Goal: Task Accomplishment & Management: Use online tool/utility

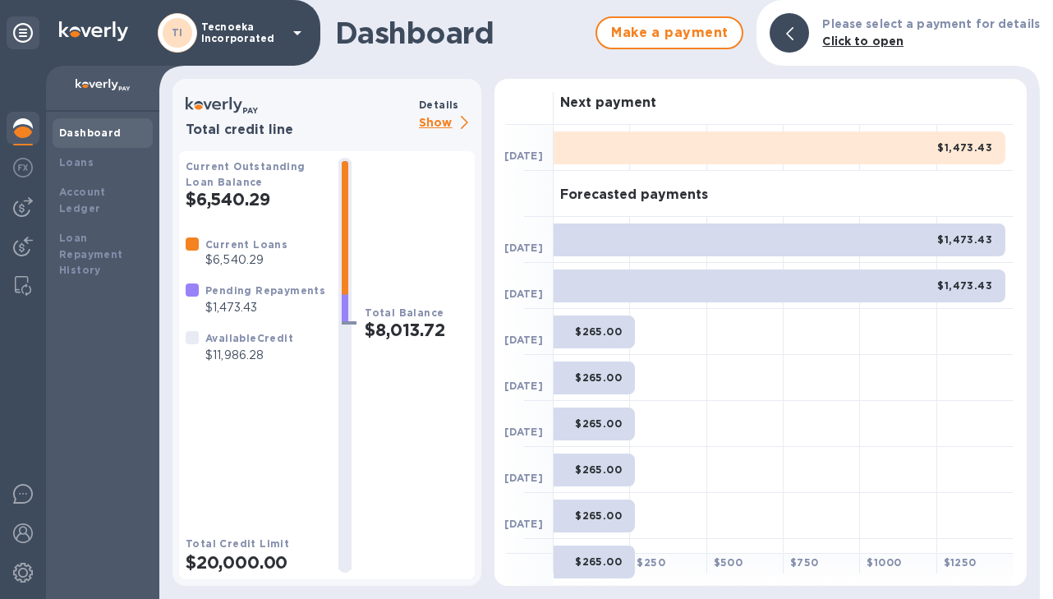
click at [117, 129] on div "Dashboard" at bounding box center [102, 133] width 87 height 16
click at [94, 187] on b "Account Ledger" at bounding box center [82, 200] width 47 height 29
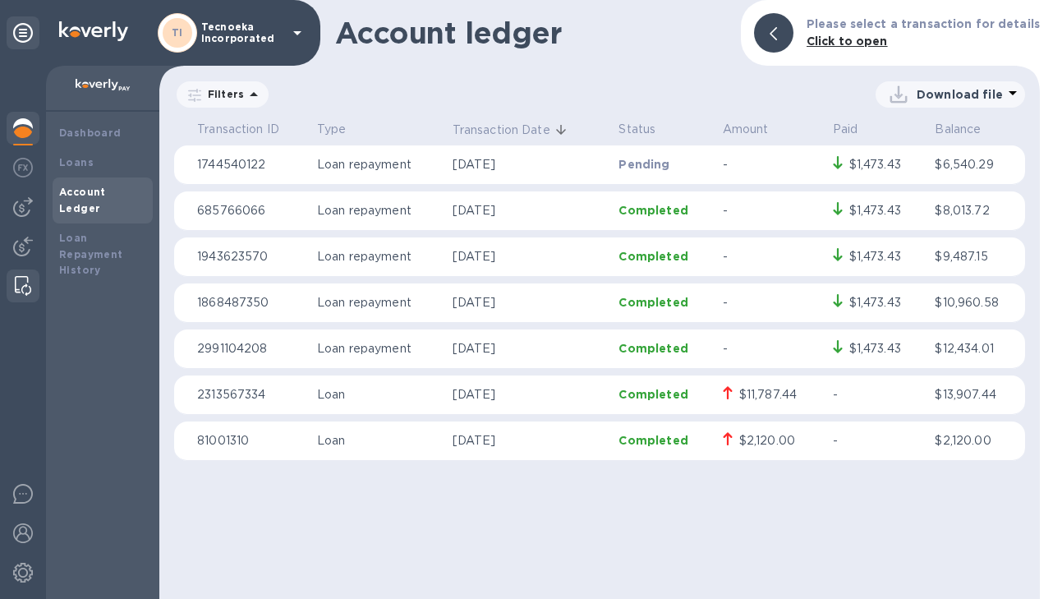
click at [21, 278] on img at bounding box center [23, 286] width 16 height 20
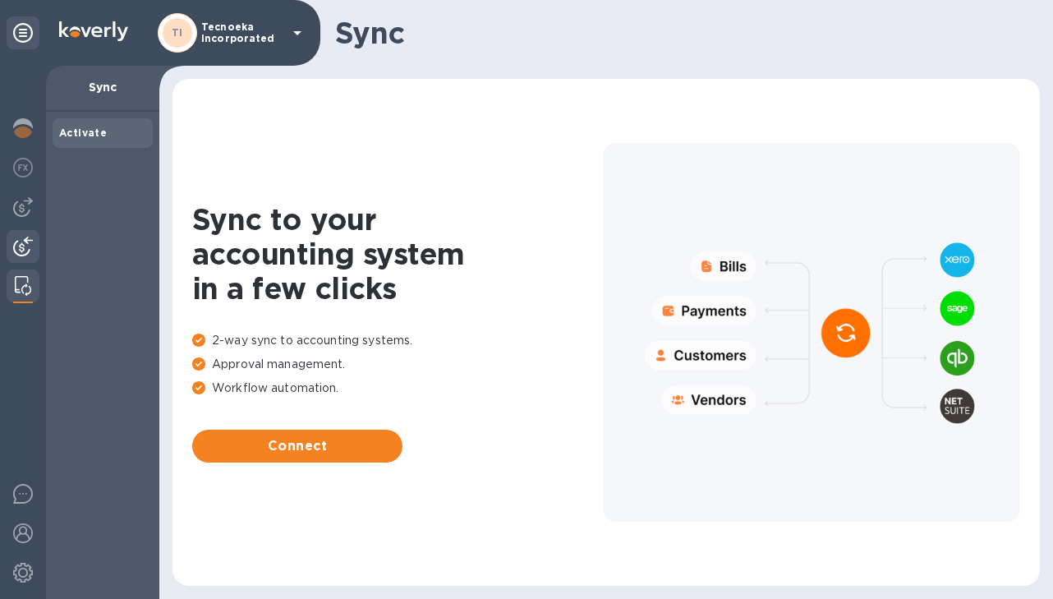
click at [25, 245] on img at bounding box center [23, 246] width 20 height 20
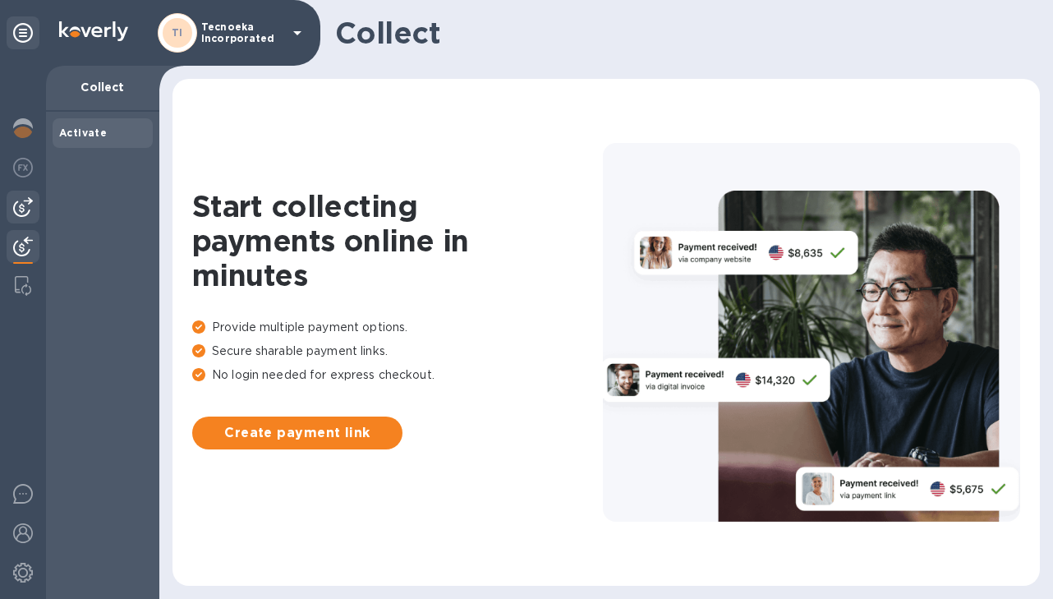
click at [28, 205] on img at bounding box center [23, 207] width 20 height 20
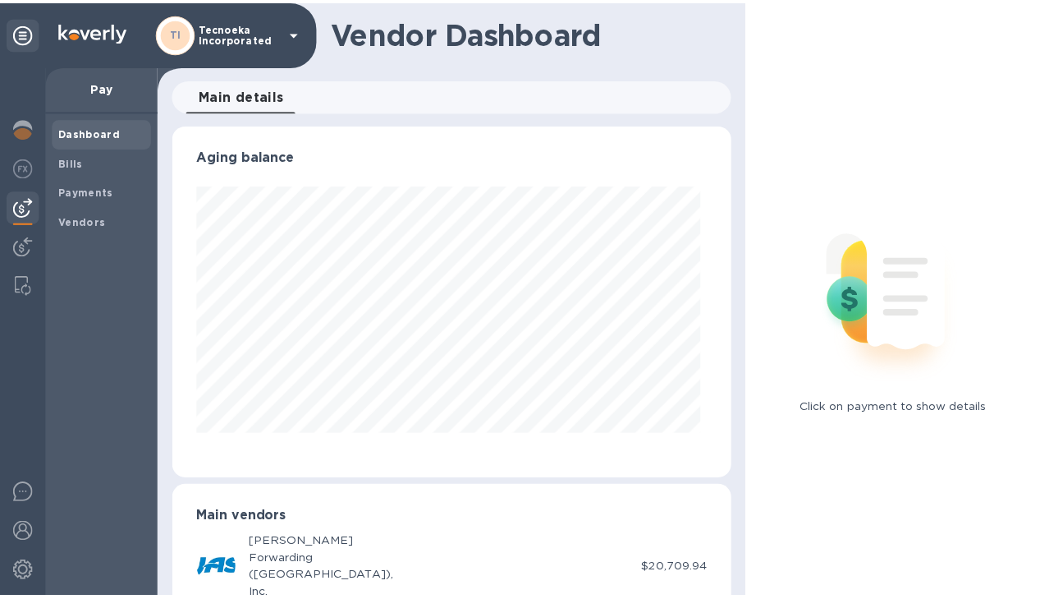
scroll to position [355, 560]
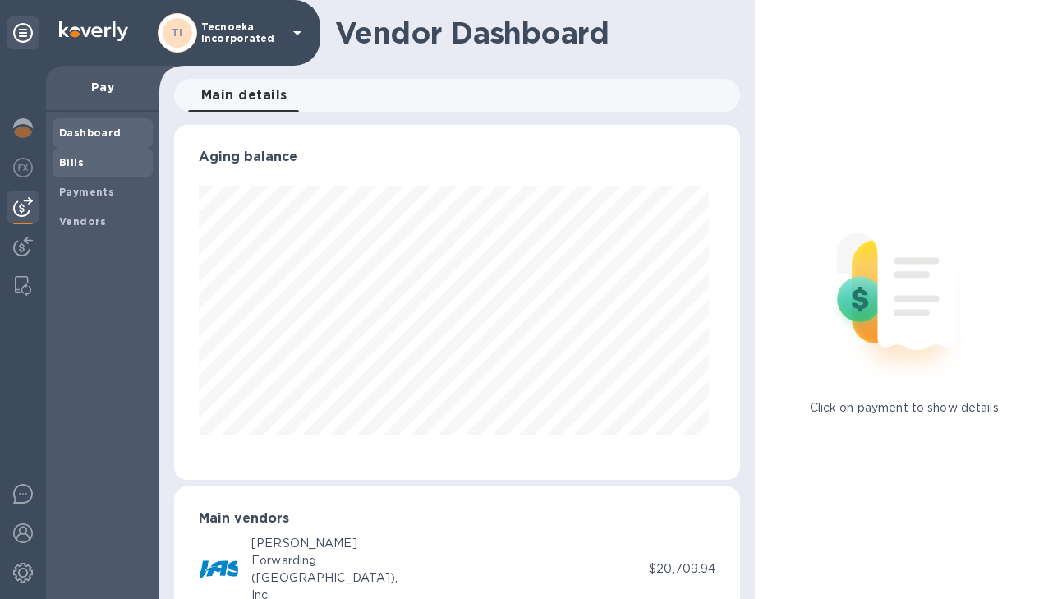
click at [106, 157] on span "Bills" at bounding box center [102, 162] width 87 height 16
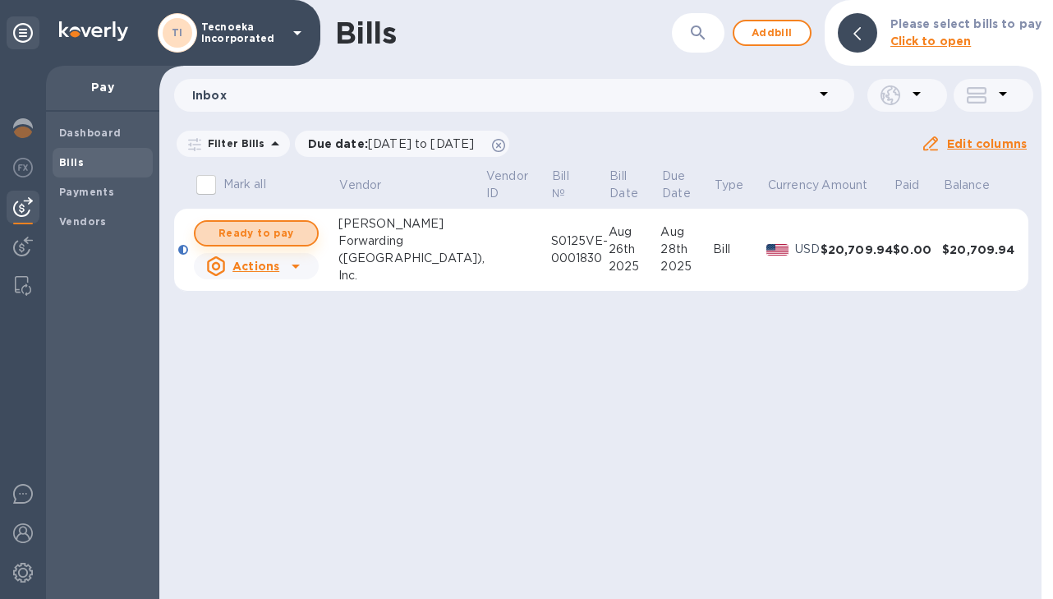
click at [268, 233] on span "Ready to pay" at bounding box center [256, 233] width 95 height 20
checkbox input "true"
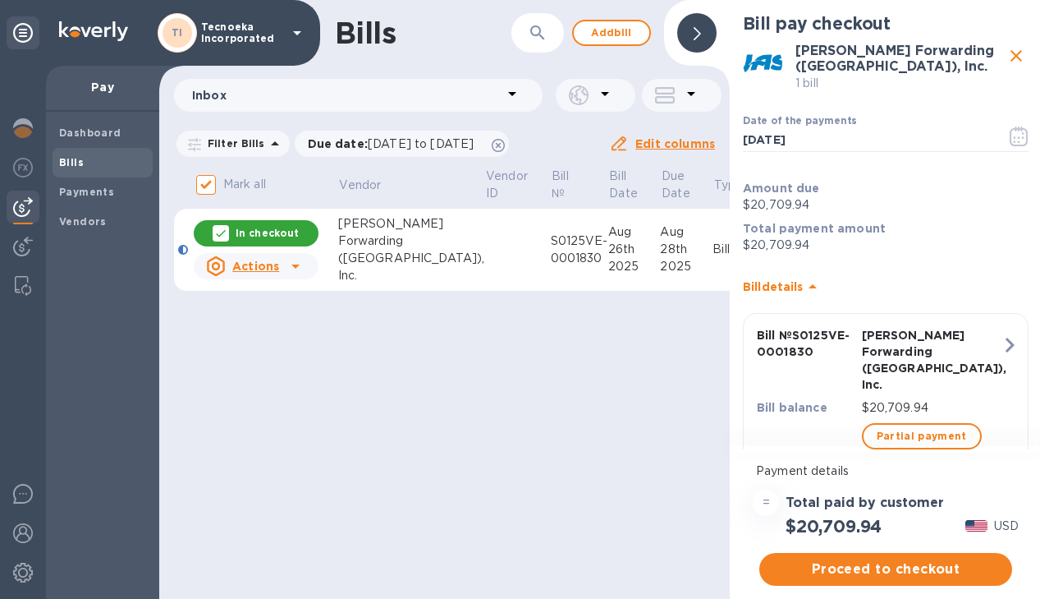
drag, startPoint x: 366, startPoint y: 310, endPoint x: 487, endPoint y: 321, distance: 121.2
click at [487, 313] on div "Mark all Vendor Vendor ID Bill № Bill Date Due Date Type Currency Amount Paid B…" at bounding box center [444, 239] width 571 height 147
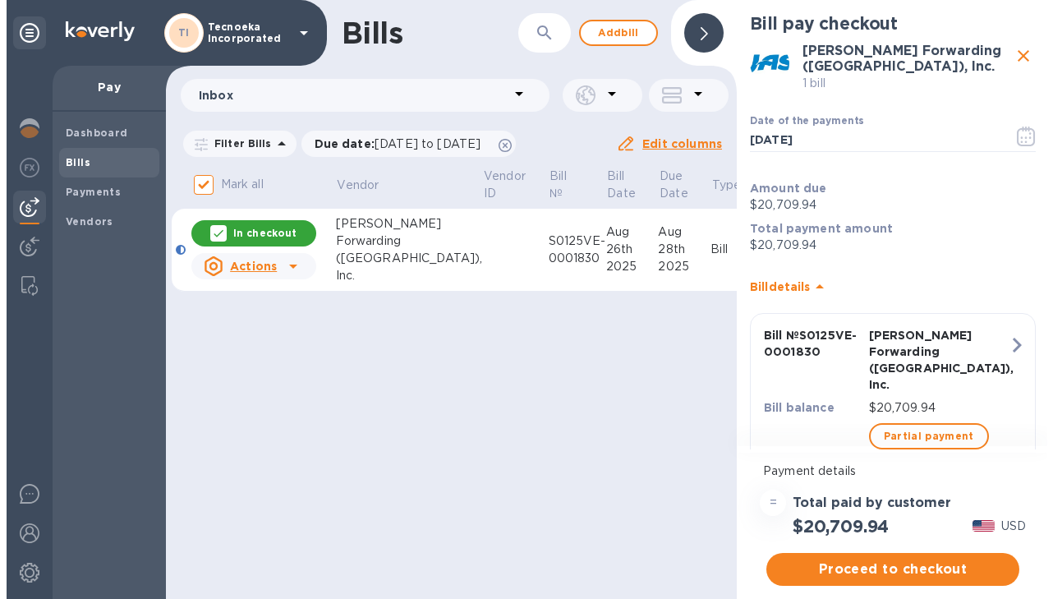
scroll to position [0, 3]
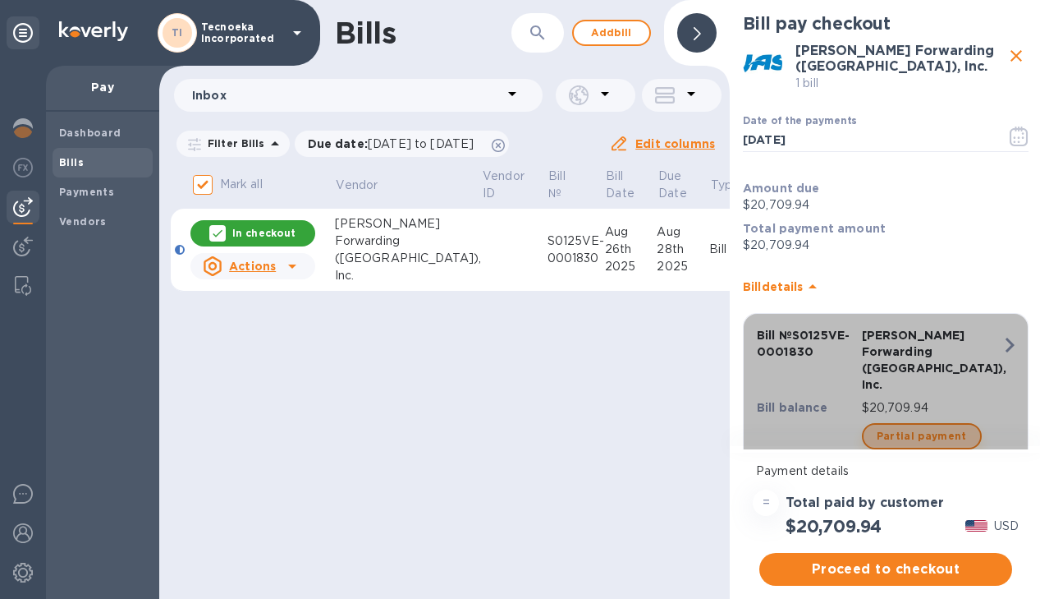
click at [919, 426] on span "Partial payment" at bounding box center [922, 436] width 90 height 20
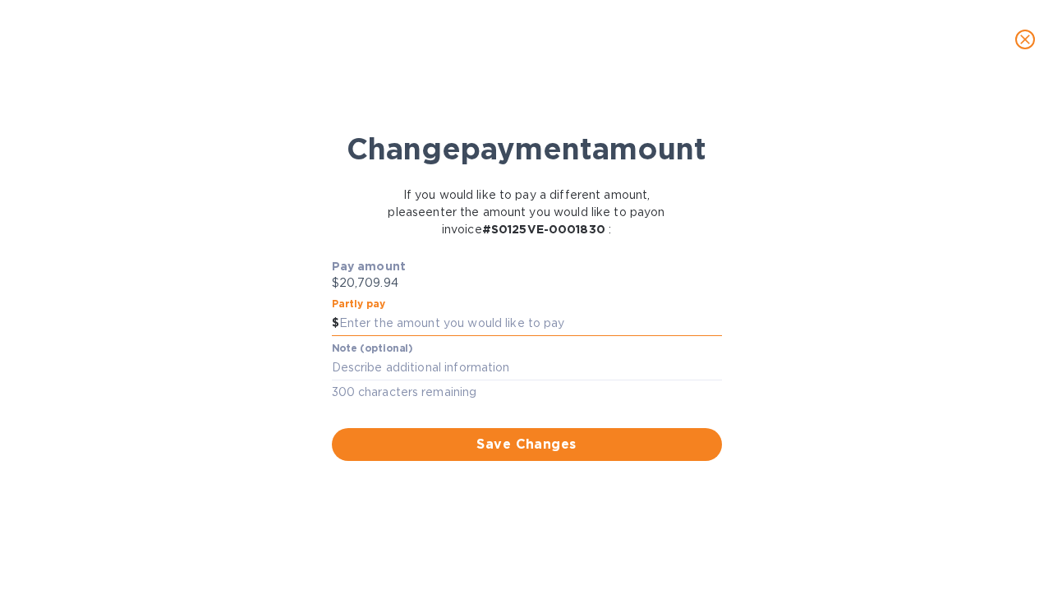
click at [457, 336] on input "text" at bounding box center [530, 323] width 383 height 25
